Goal: Task Accomplishment & Management: Manage account settings

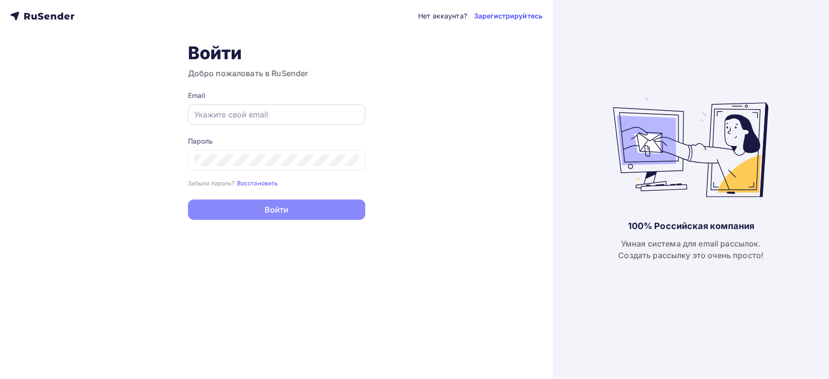
click at [210, 113] on input "text" at bounding box center [276, 115] width 165 height 12
paste input "[EMAIL_ADDRESS][DOMAIN_NAME]"
type input "[EMAIL_ADDRESS][DOMAIN_NAME]"
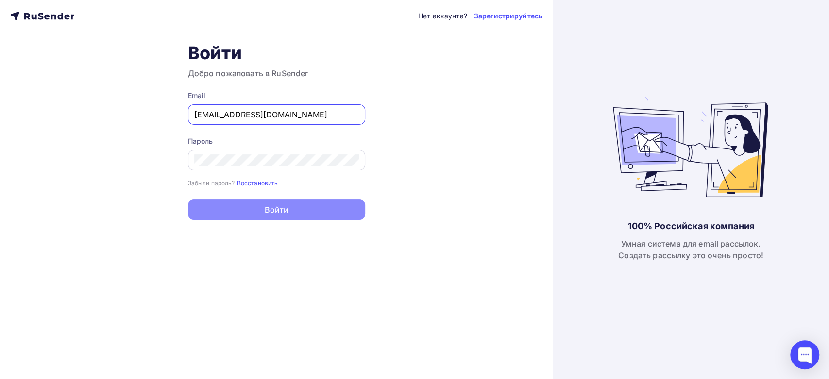
click at [244, 150] on div at bounding box center [276, 160] width 177 height 20
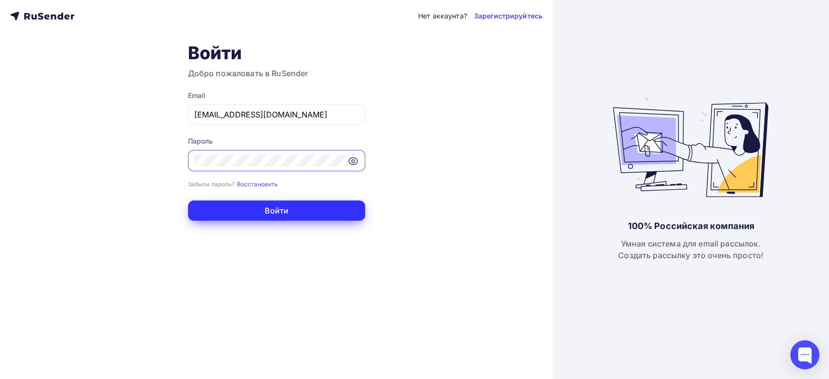
click at [220, 213] on button "Войти" at bounding box center [276, 210] width 177 height 20
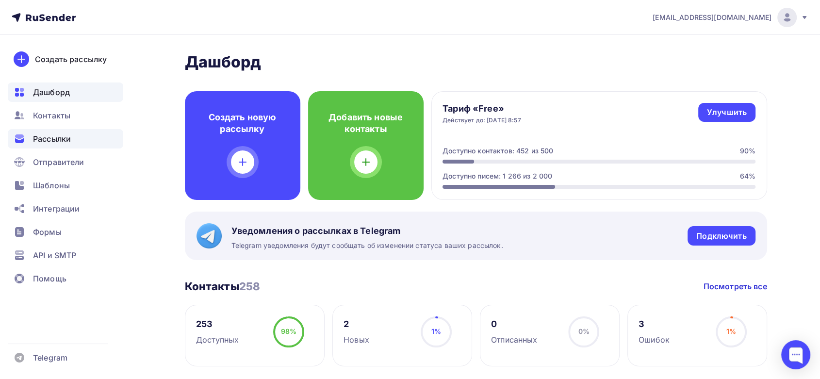
click at [58, 145] on div "Рассылки" at bounding box center [66, 138] width 116 height 19
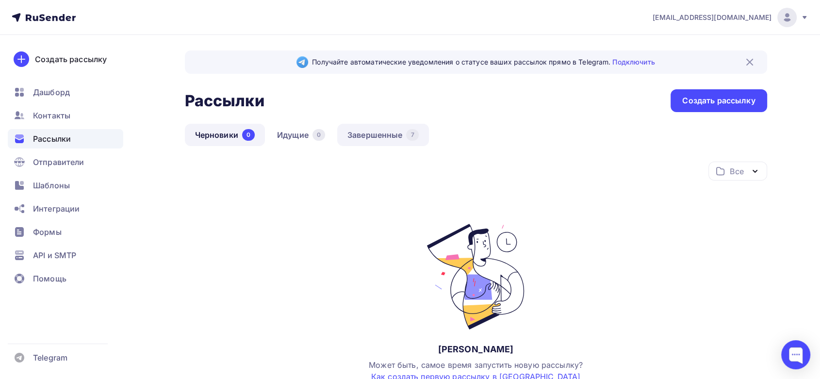
click at [383, 139] on link "Завершенные 7" at bounding box center [383, 135] width 92 height 22
click at [378, 139] on link "Завершенные 7" at bounding box center [383, 135] width 92 height 22
